Goal: Find specific page/section: Find specific page/section

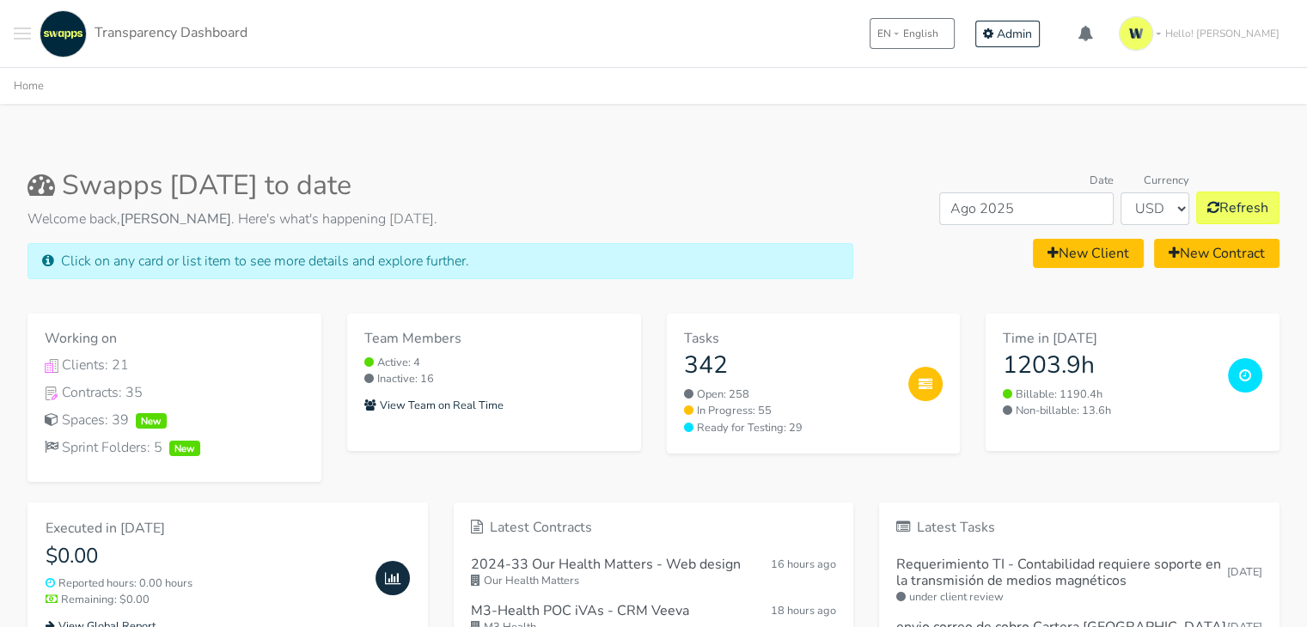
click at [17, 25] on button "Toggle navigation menu" at bounding box center [22, 33] width 17 height 47
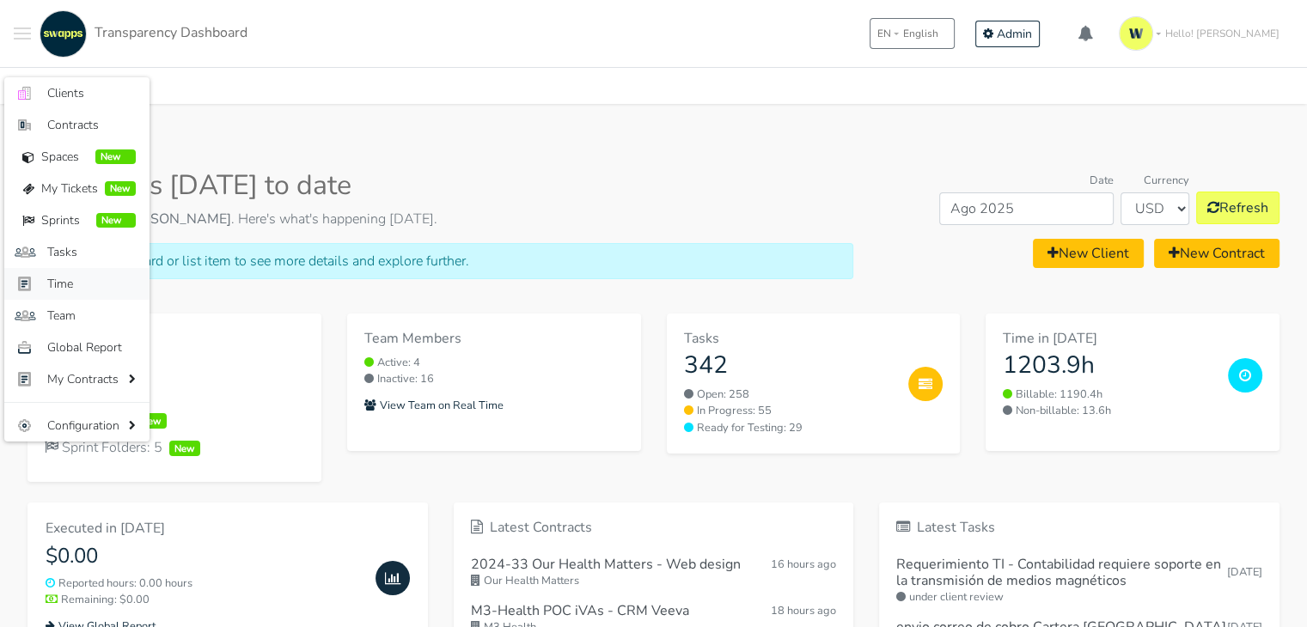
click at [83, 288] on span "Time" at bounding box center [91, 284] width 89 height 18
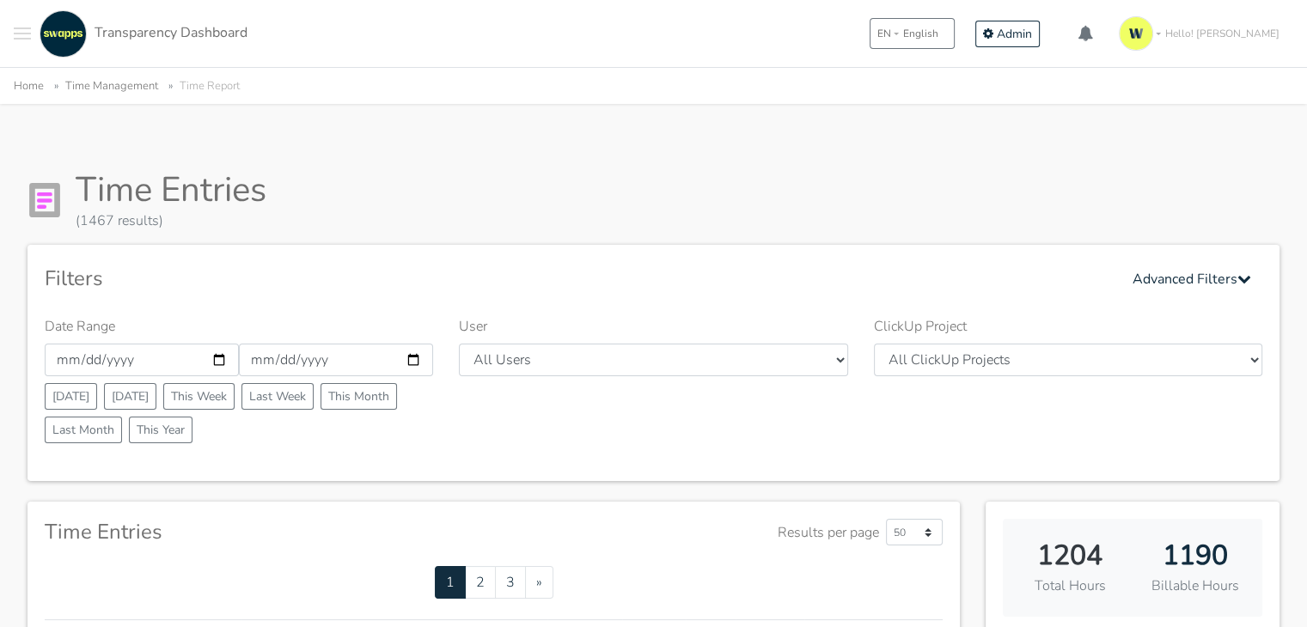
click at [13, 27] on div ".cls-1 { fill: #F15CFF; } .cls-2 { fill: #9a9a9a; } Clients Contracts Spaces Ne…" at bounding box center [653, 33] width 1307 height 67
click at [15, 33] on span "Toggle navigation menu" at bounding box center [22, 34] width 17 height 2
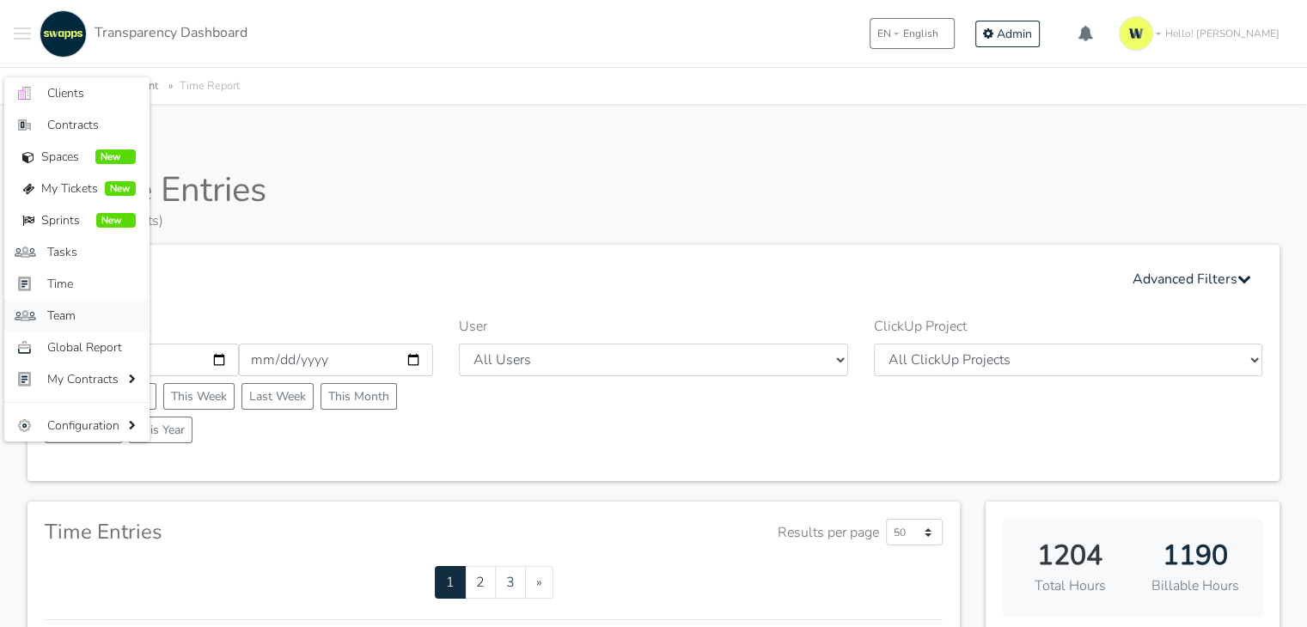
click at [104, 304] on link ".st0{fill:#6C6B86;} .st1{fill:#FFFFFF;} Team" at bounding box center [76, 316] width 145 height 32
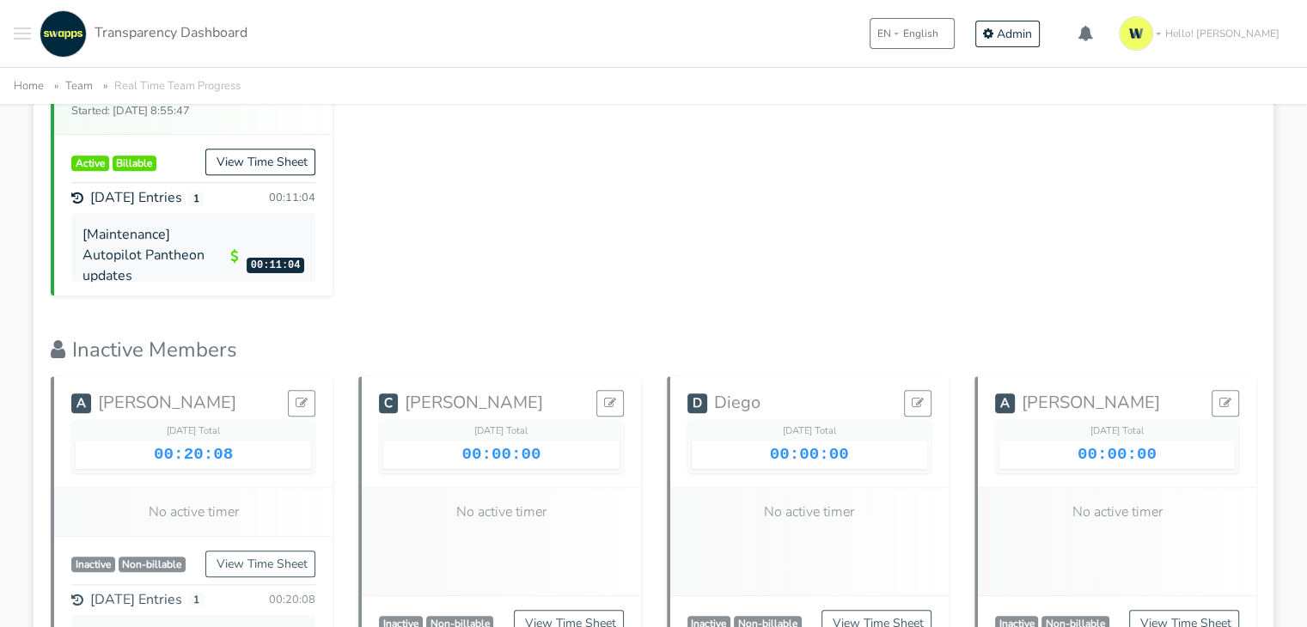
scroll to position [1289, 0]
